Goal: Check status: Check status

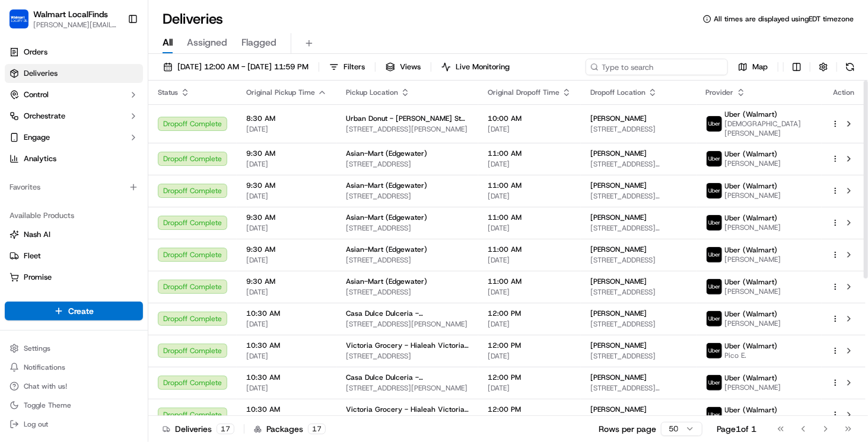
click at [656, 66] on input at bounding box center [656, 67] width 142 height 17
paste input "200013580448794"
type input "200013580448794"
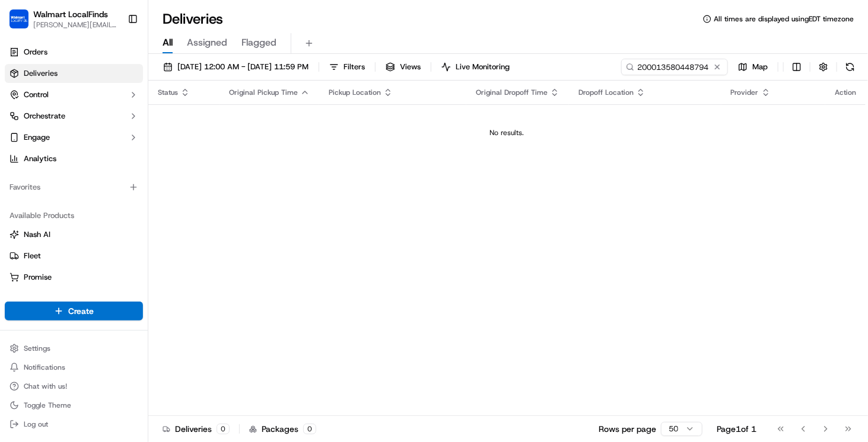
click at [259, 57] on div "09/15/2025 12:00 AM - 09/15/2025 11:59 PM Filters Views Live Monitoring 2000135…" at bounding box center [507, 249] width 719 height 391
click at [259, 66] on span "09/15/2025 12:00 AM - 09/15/2025 11:59 PM" at bounding box center [242, 67] width 131 height 11
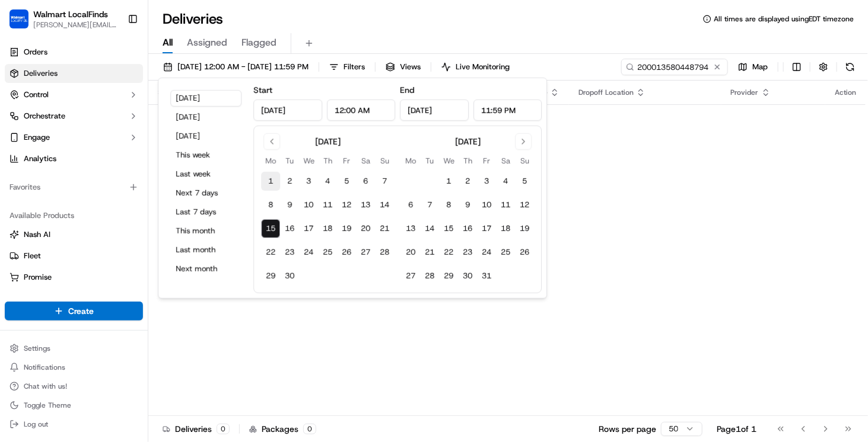
click at [267, 178] on button "1" at bounding box center [270, 181] width 19 height 19
type input "Sep 1, 2025"
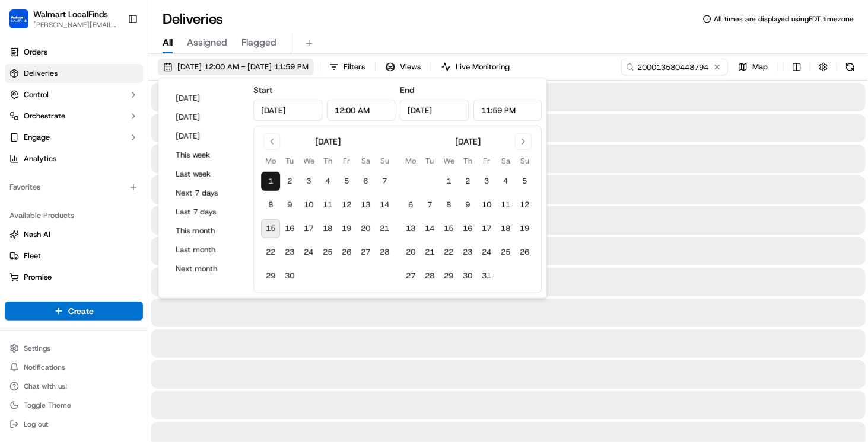
click at [308, 65] on span "09/01/2025 12:00 AM - 09/01/2025 11:59 PM" at bounding box center [242, 67] width 131 height 11
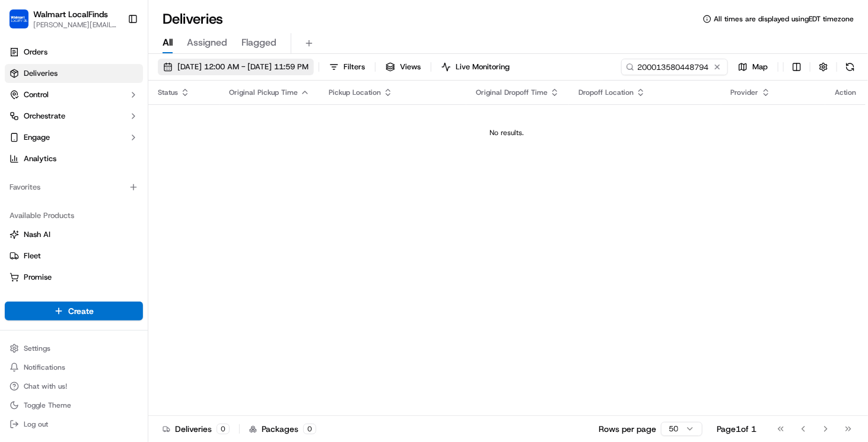
click at [240, 65] on span "09/01/2025 12:00 AM - 09/01/2025 11:59 PM" at bounding box center [242, 67] width 131 height 11
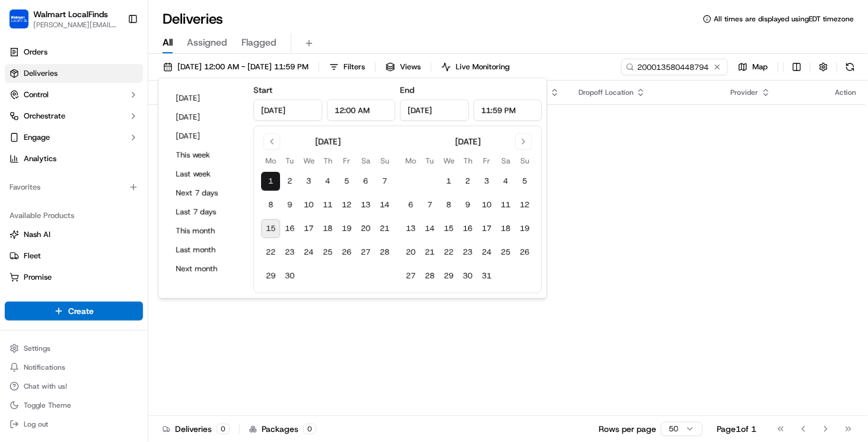
click at [274, 223] on button "15" at bounding box center [270, 228] width 19 height 19
type input "Sep 15, 2025"
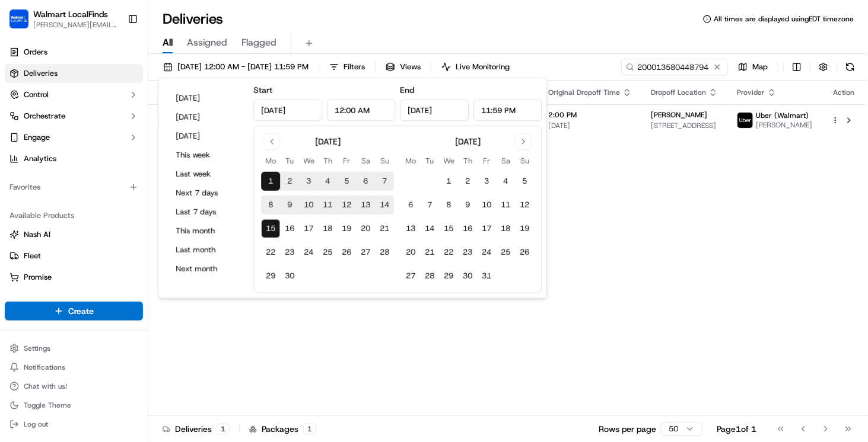
click at [643, 161] on div "Status Original Pickup Time Pickup Location Original Dropoff Time Dropoff Locat…" at bounding box center [506, 249] width 717 height 336
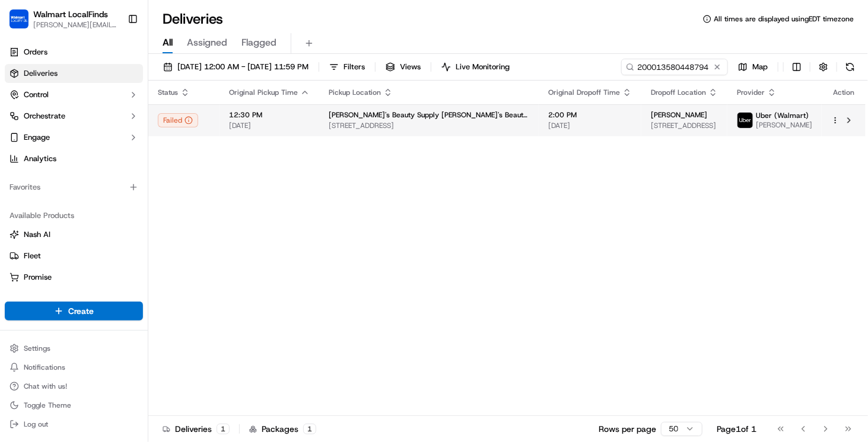
click at [397, 124] on span "[STREET_ADDRESS]" at bounding box center [429, 125] width 200 height 9
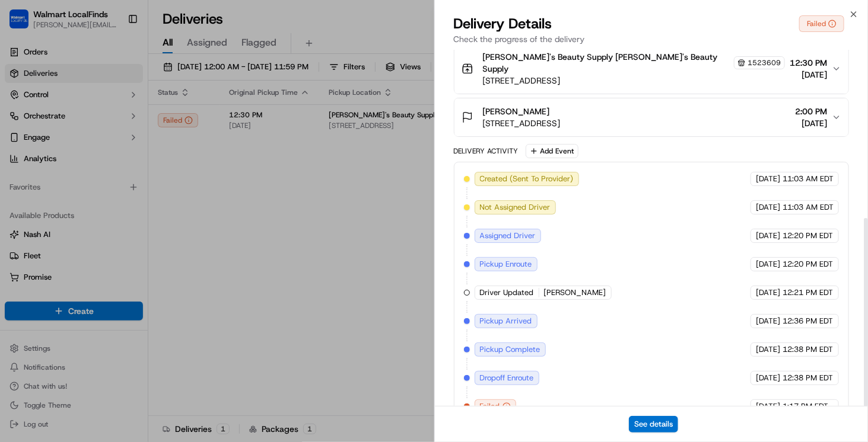
scroll to position [319, 0]
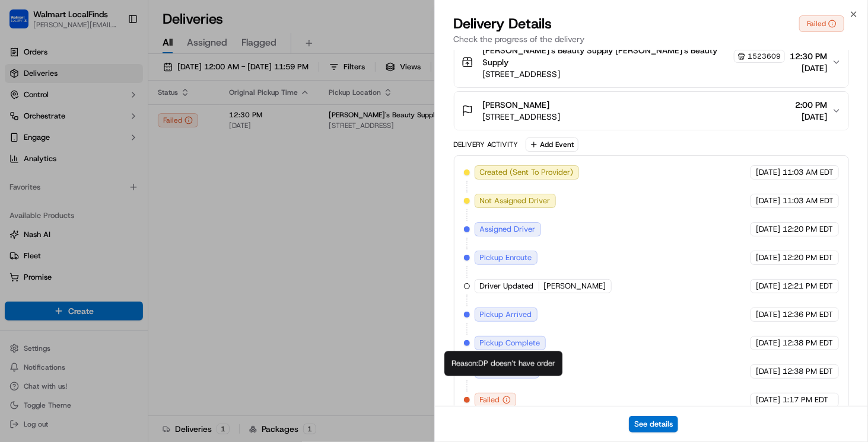
click at [504, 396] on icon "button" at bounding box center [506, 400] width 8 height 8
click at [664, 422] on button "See details" at bounding box center [653, 424] width 49 height 17
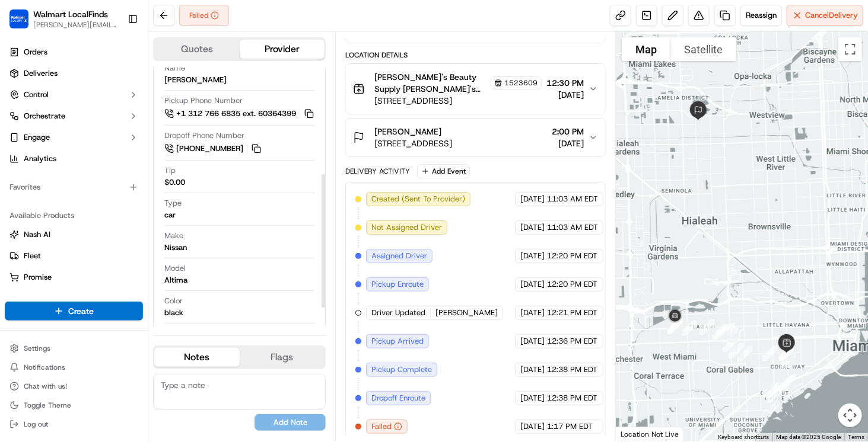
scroll to position [237, 0]
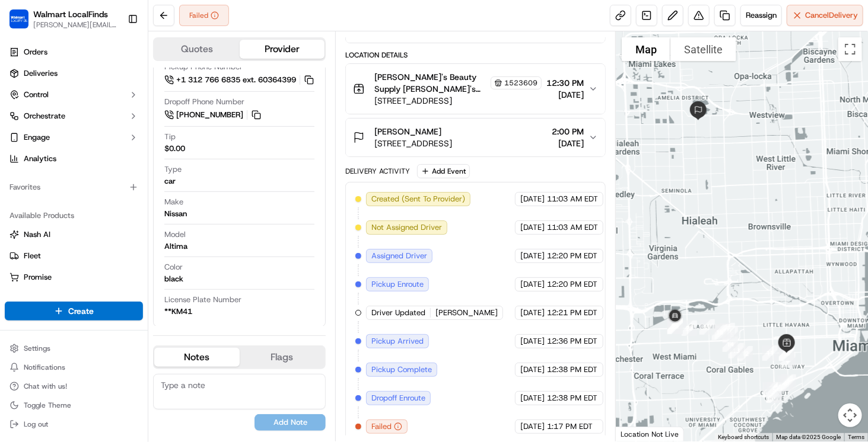
click at [262, 359] on button "Flags" at bounding box center [282, 357] width 85 height 19
click at [199, 358] on button "Notes" at bounding box center [196, 357] width 85 height 19
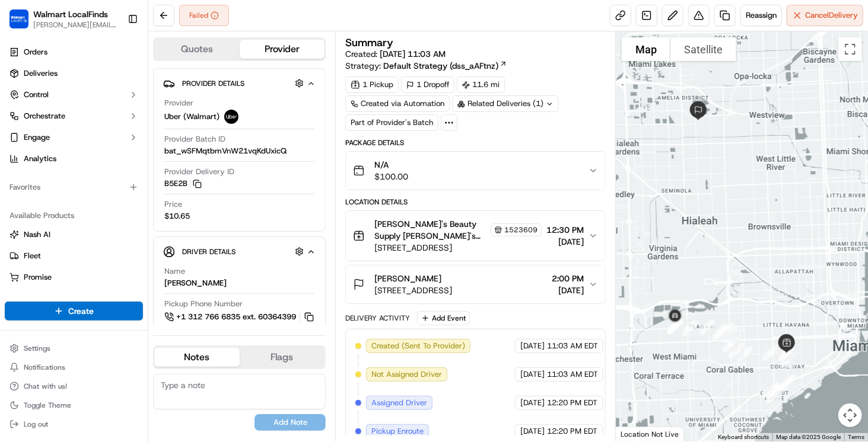
scroll to position [147, 0]
